Goal: Obtain resource: Download file/media

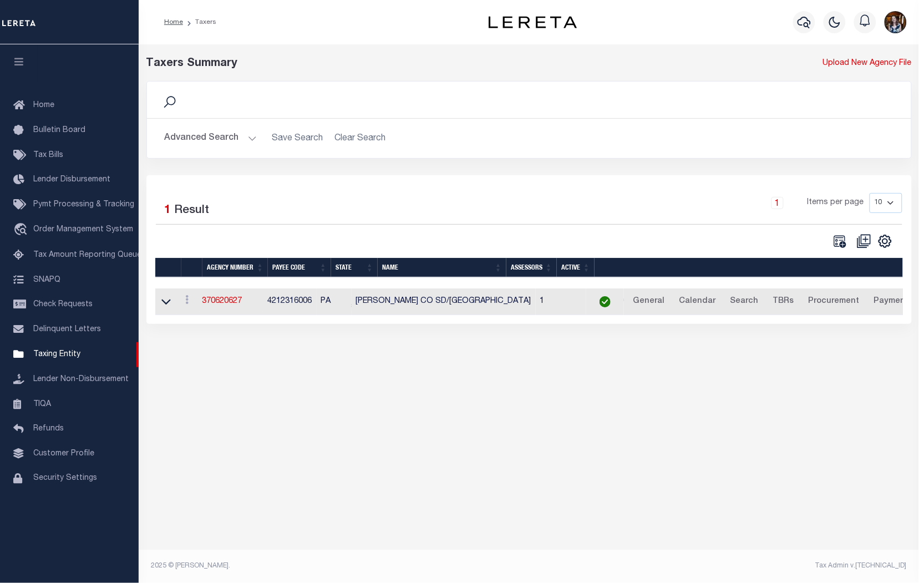
click at [179, 140] on button "Advanced Search" at bounding box center [211, 139] width 92 height 22
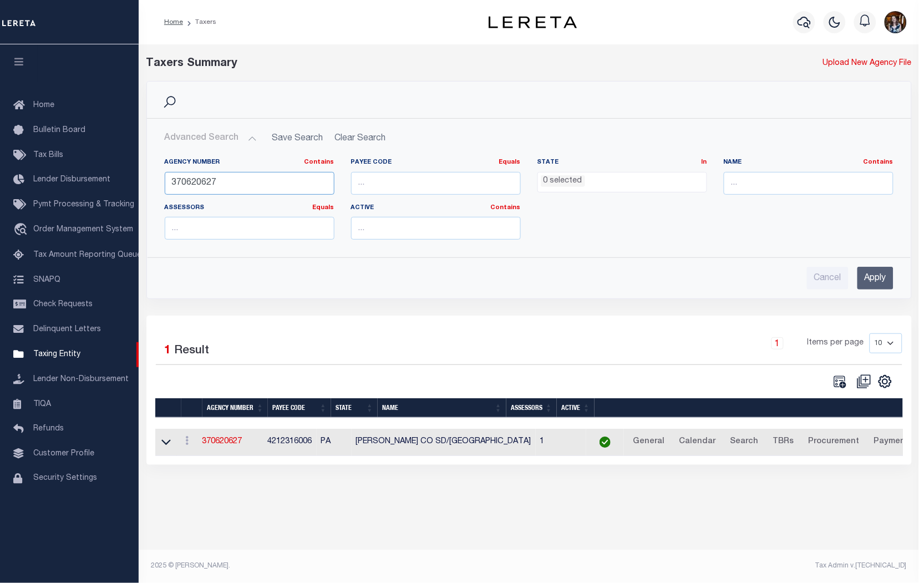
click at [199, 180] on input "370620627" at bounding box center [250, 183] width 170 height 23
paste input "90080000"
type input "390080000"
click at [866, 285] on input "Apply" at bounding box center [875, 278] width 36 height 23
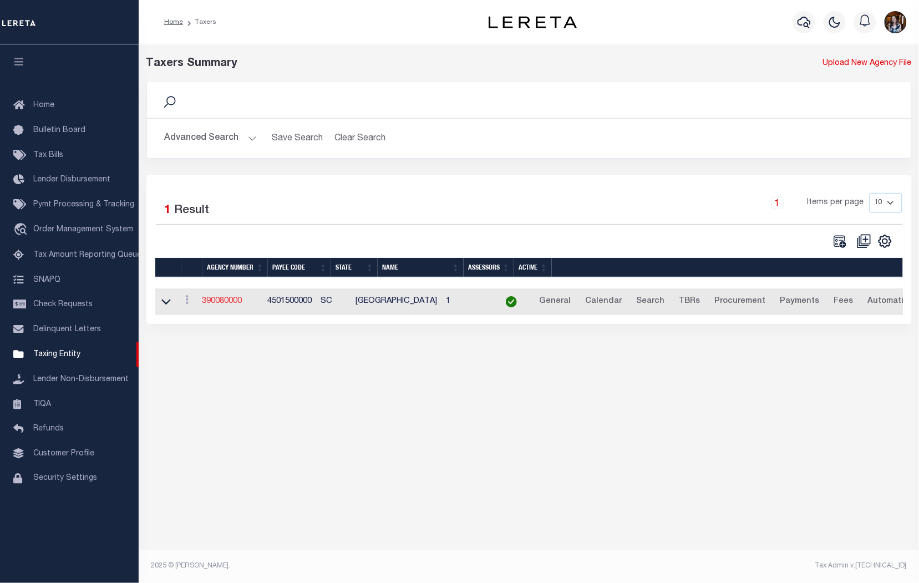
click at [230, 302] on link "390080000" at bounding box center [222, 301] width 40 height 8
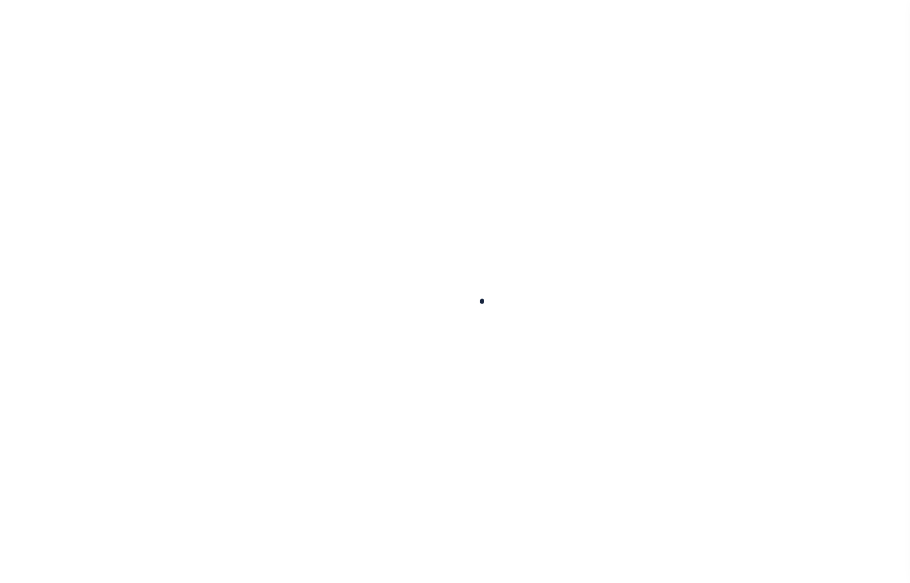
select select
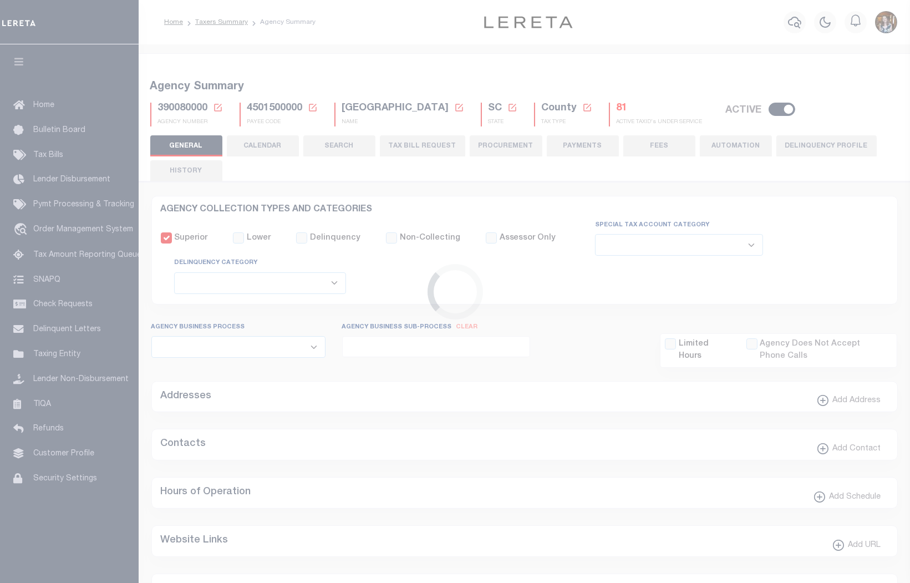
checkbox input "false"
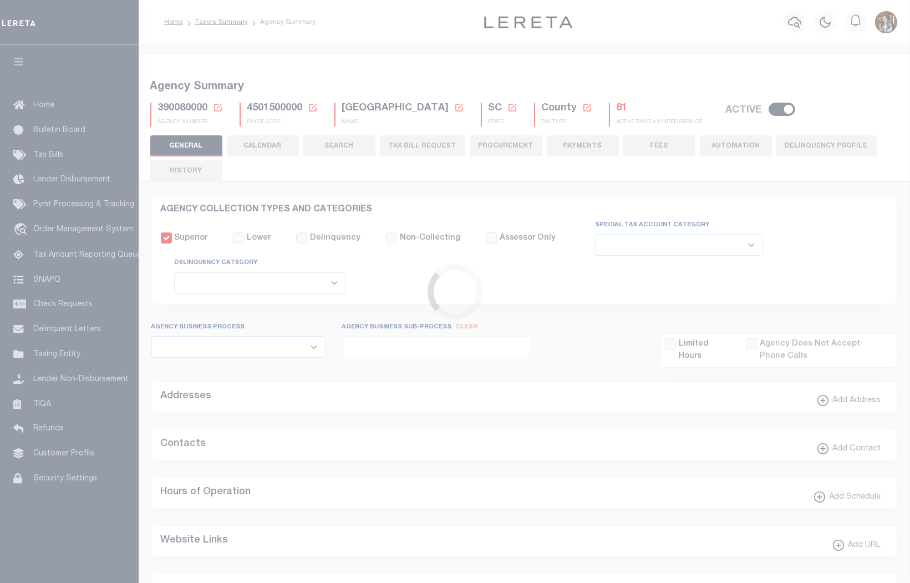
type input "4501500000"
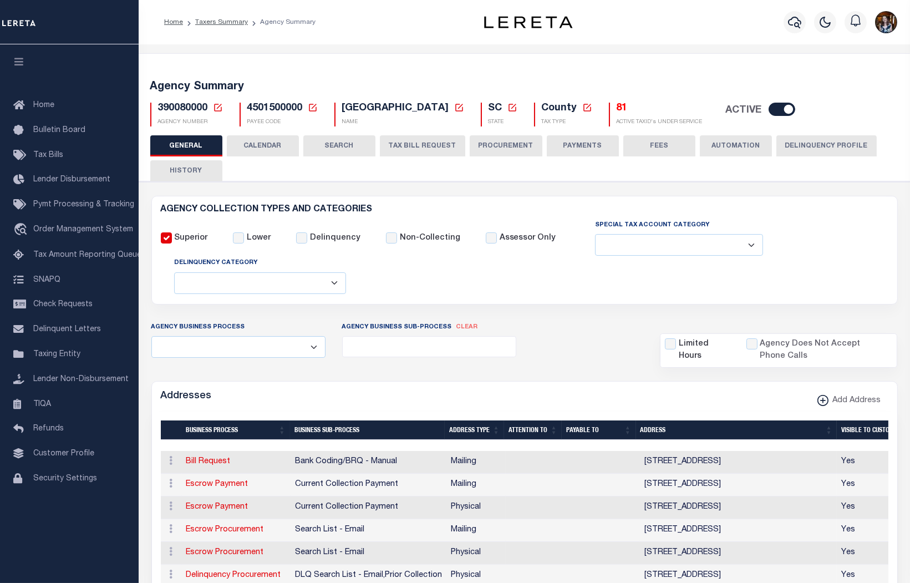
click at [617, 109] on h5 "81" at bounding box center [660, 109] width 86 height 12
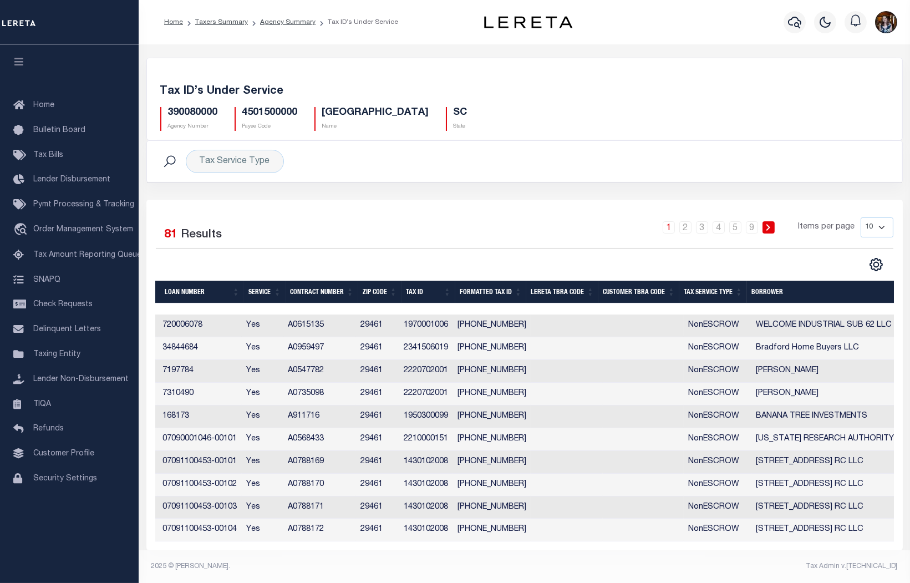
click at [699, 295] on th "Tax Service Type" at bounding box center [713, 292] width 68 height 23
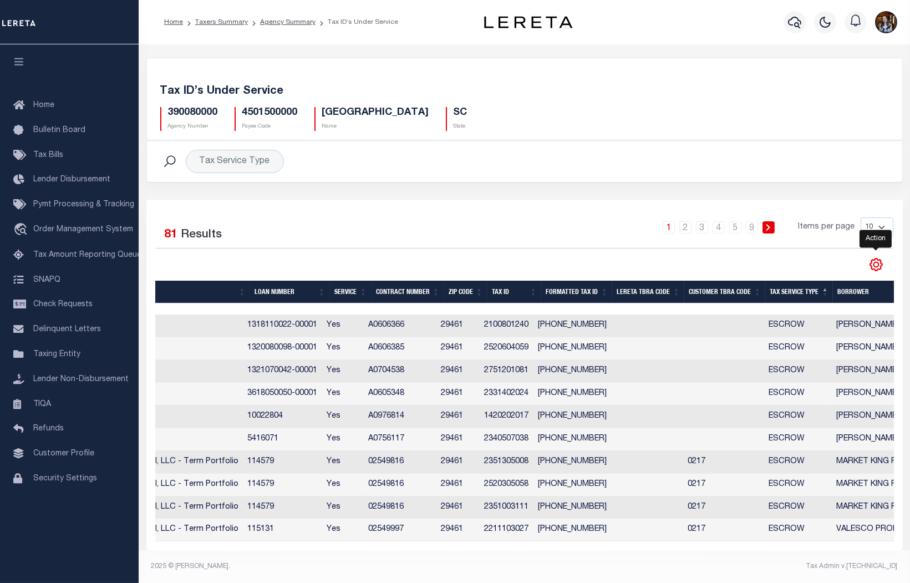
click at [875, 266] on icon "" at bounding box center [876, 264] width 14 height 14
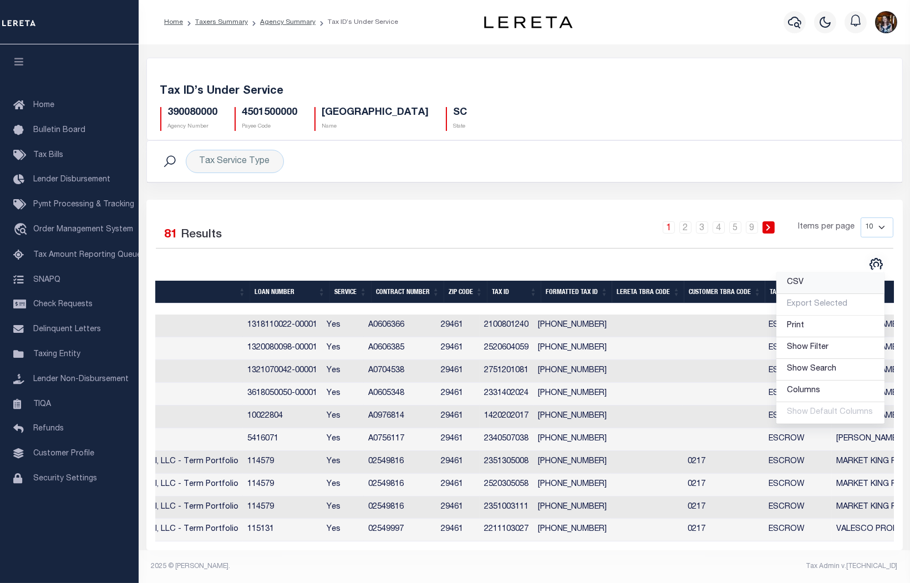
click at [801, 283] on span "CSV" at bounding box center [796, 282] width 17 height 8
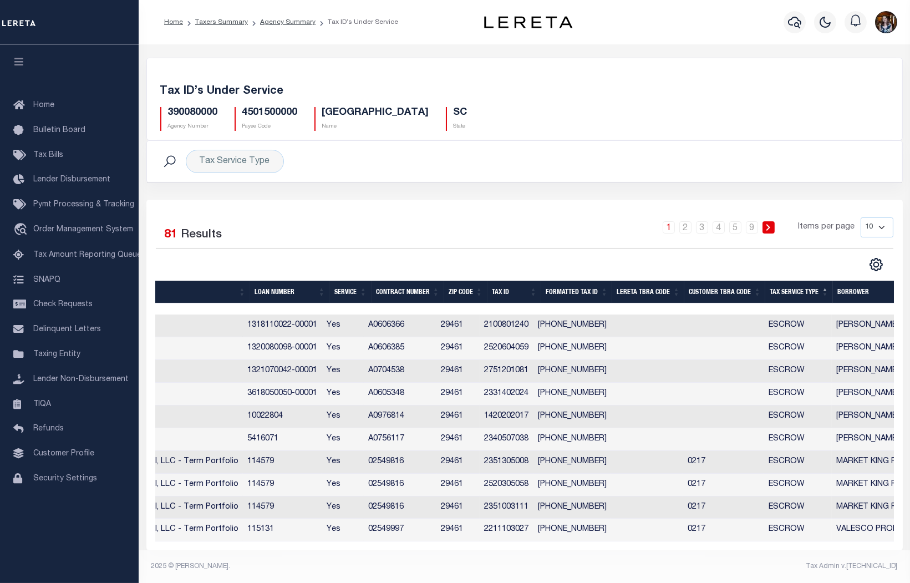
click at [551, 567] on footer "2025 © LERETA. Tax Admin v.1.0.0.1" at bounding box center [525, 566] width 772 height 33
click at [784, 298] on th "Tax Service Type" at bounding box center [799, 292] width 68 height 23
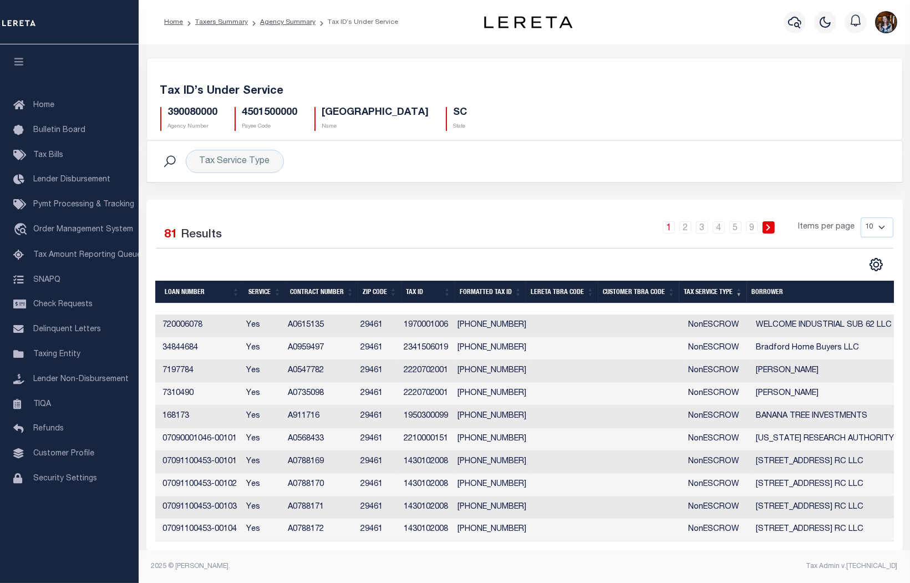
click at [702, 293] on th "Tax Service Type" at bounding box center [713, 292] width 68 height 23
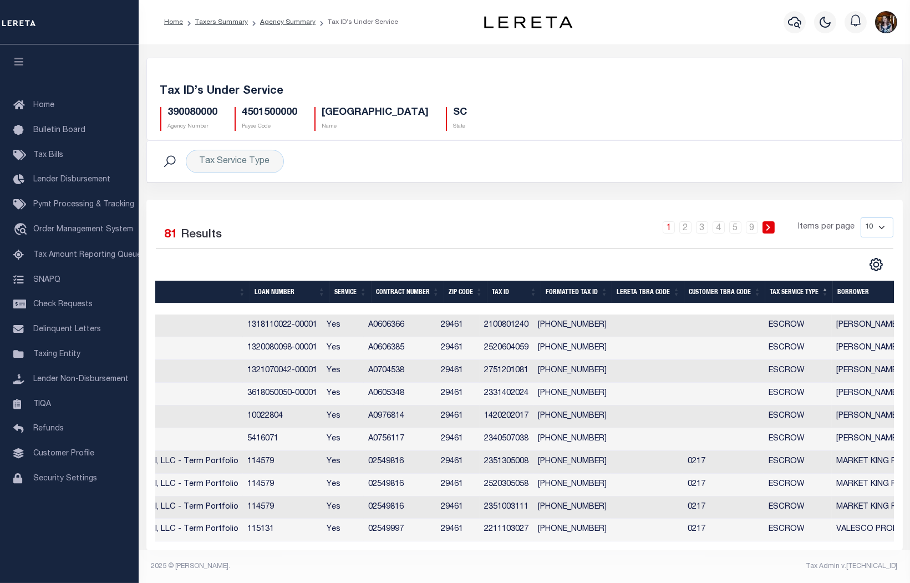
click at [53, 563] on div "Home Bulletin Board Tax Bills Lender Disbursement Pymt Processing & Tracking tr…" at bounding box center [69, 313] width 139 height 539
click at [240, 25] on link "Taxers Summary" at bounding box center [221, 22] width 53 height 7
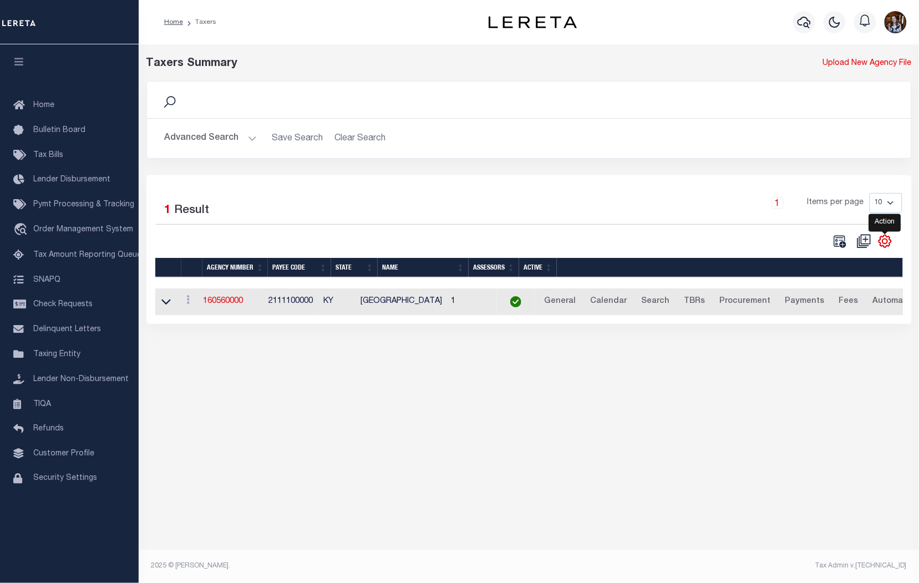
click at [883, 239] on icon "" at bounding box center [885, 241] width 12 height 12
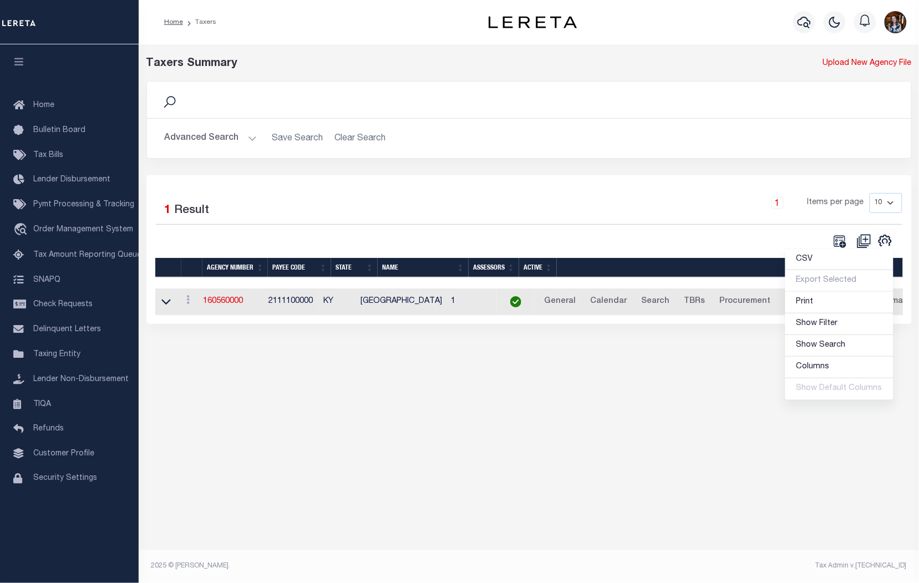
click at [594, 174] on div "Search Advanced Search Save Search Clear Search tblPayees_dynamictable_____Defa…" at bounding box center [529, 128] width 782 height 94
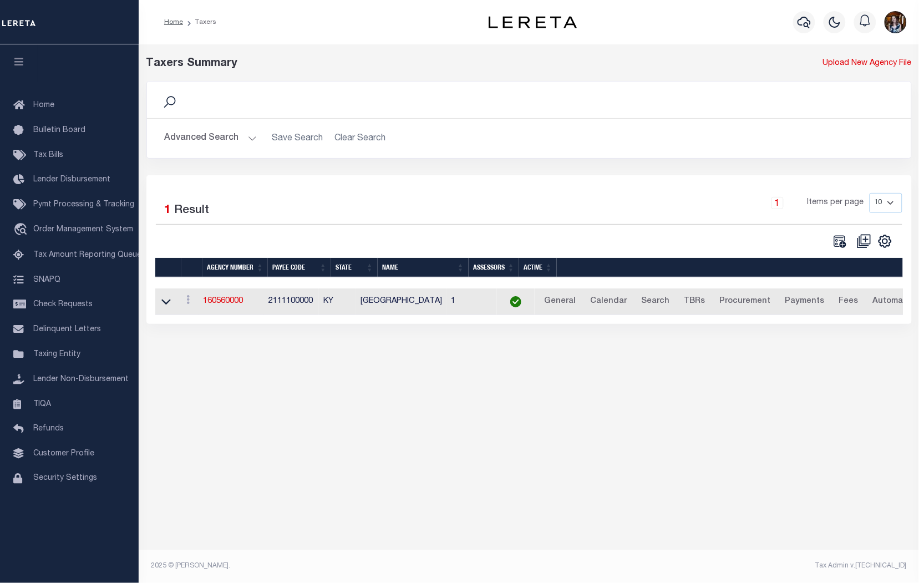
click at [730, 85] on div "Search" at bounding box center [529, 100] width 764 height 37
